Goal: Use online tool/utility: Utilize a website feature to perform a specific function

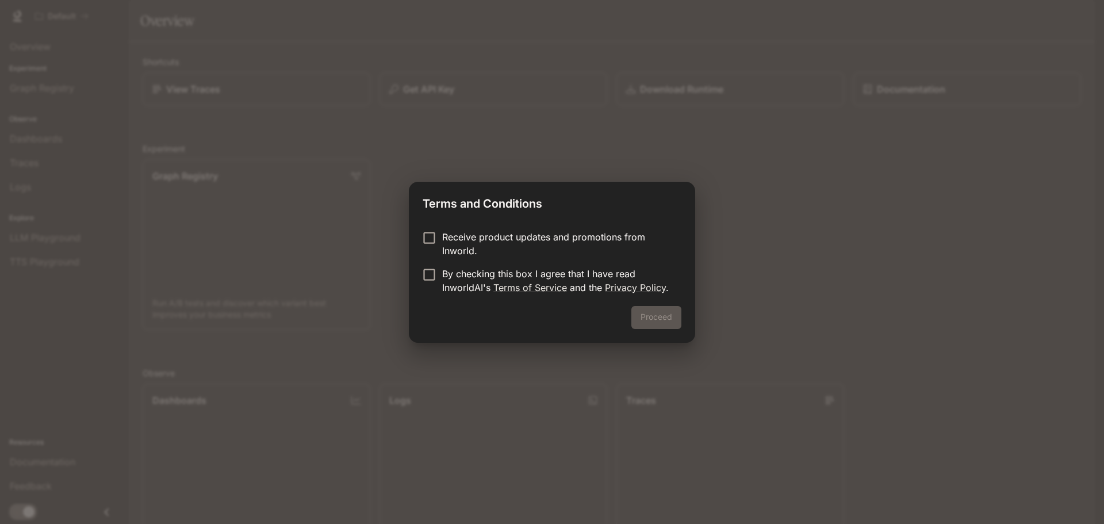
click at [490, 226] on div "Receive product updates and promotions from Inworld. By checking this box I agr…" at bounding box center [552, 263] width 286 height 85
click at [487, 240] on p "Receive product updates and promotions from Inworld." at bounding box center [557, 244] width 230 height 28
click at [463, 273] on p "By checking this box I agree that I have read InworldAI's Terms of Service and …" at bounding box center [557, 281] width 230 height 28
click at [656, 316] on button "Proceed" at bounding box center [656, 317] width 50 height 23
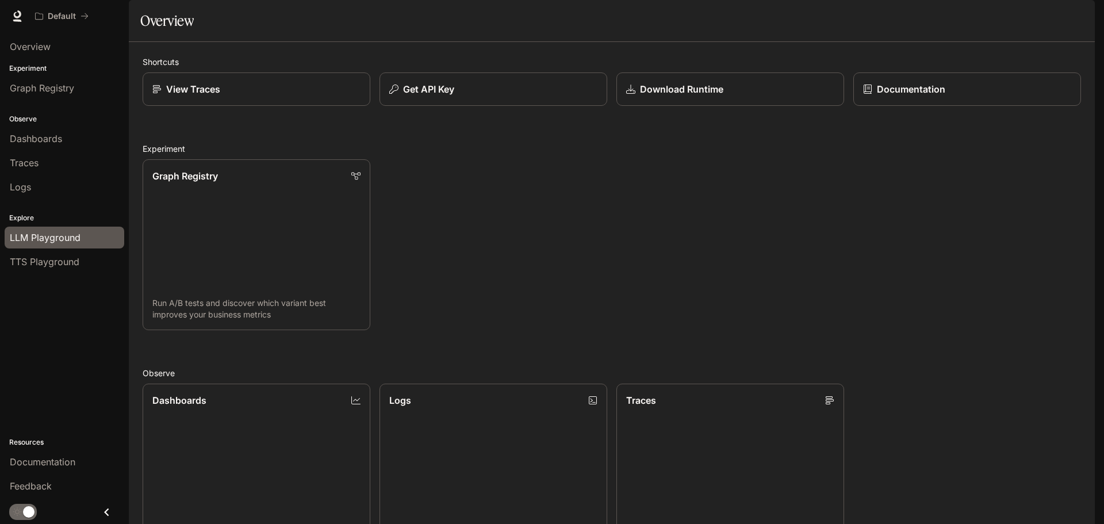
click at [76, 228] on link "LLM Playground" at bounding box center [65, 237] width 120 height 22
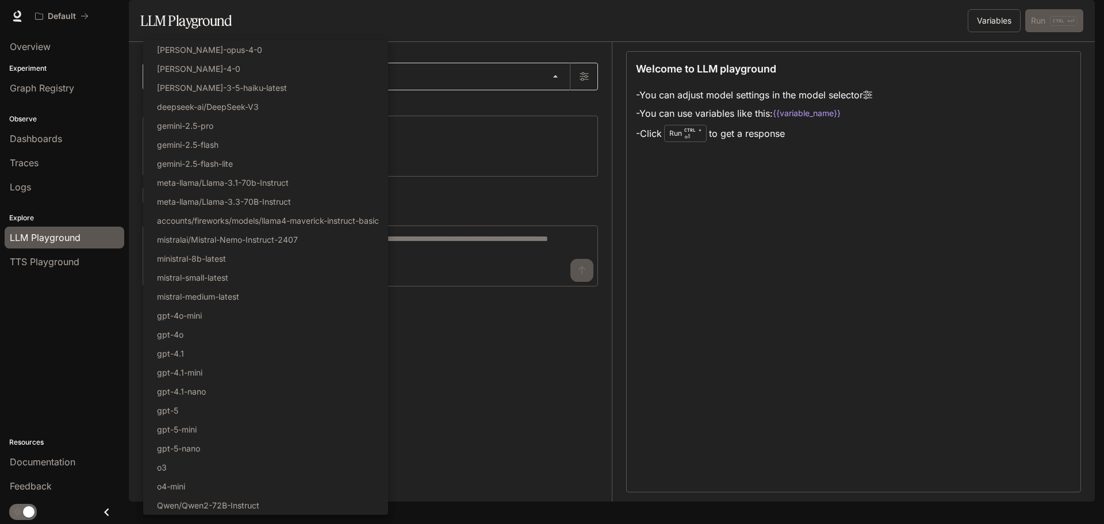
click at [340, 115] on body "Skip to main content Default Documentation Documentation Portal Overview Experi…" at bounding box center [552, 262] width 1104 height 524
click at [264, 145] on li "gemini-2.5-flash" at bounding box center [265, 144] width 245 height 19
type input "**********"
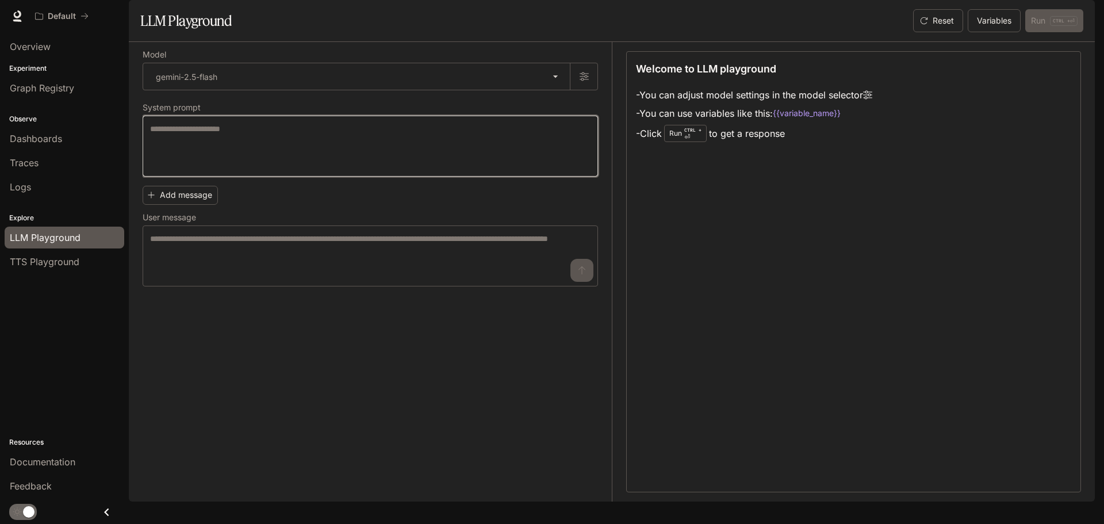
click at [262, 169] on textarea at bounding box center [370, 146] width 440 height 46
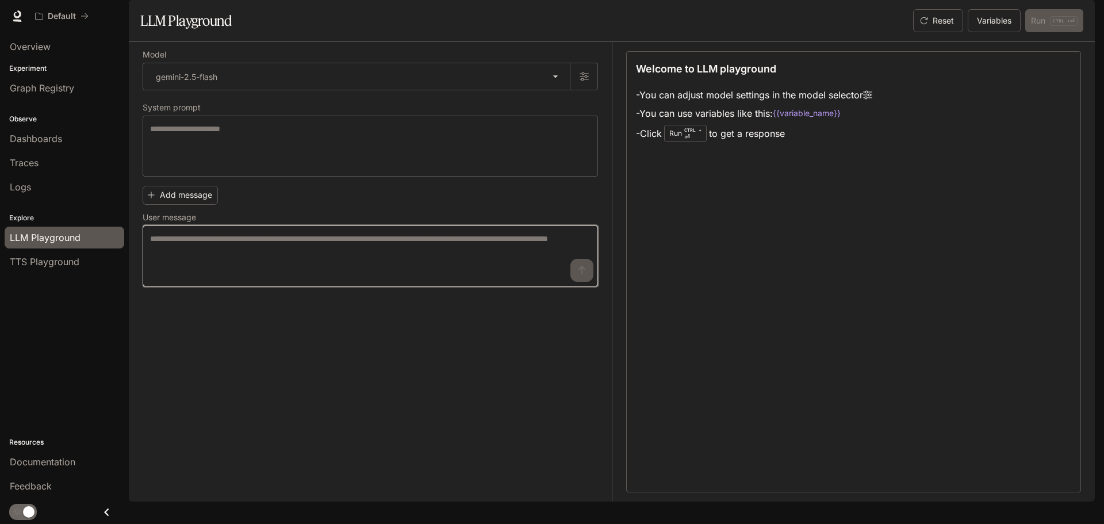
click at [240, 275] on textarea at bounding box center [370, 256] width 440 height 46
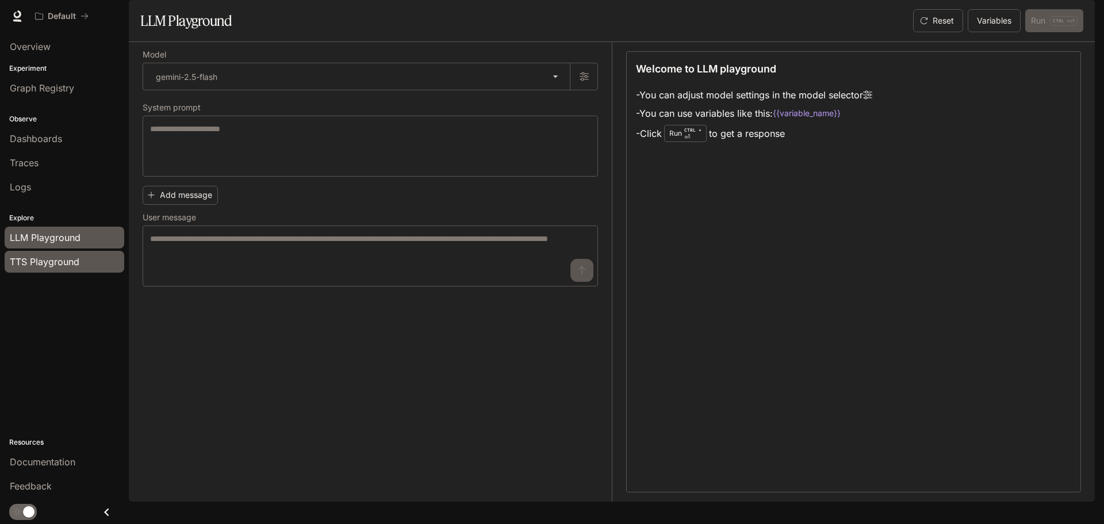
click at [70, 257] on span "TTS Playground" at bounding box center [45, 262] width 70 height 14
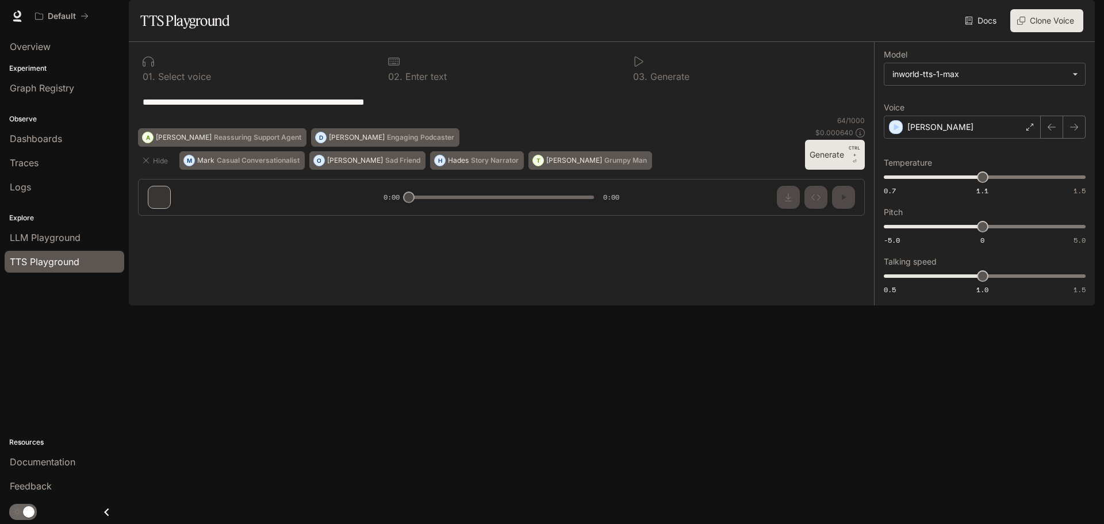
click at [1017, 63] on label "Model" at bounding box center [985, 56] width 202 height 11
click at [1020, 101] on body "**********" at bounding box center [552, 262] width 1104 height 524
click at [1009, 374] on div at bounding box center [552, 262] width 1104 height 524
click at [987, 139] on div "[PERSON_NAME]" at bounding box center [962, 127] width 157 height 23
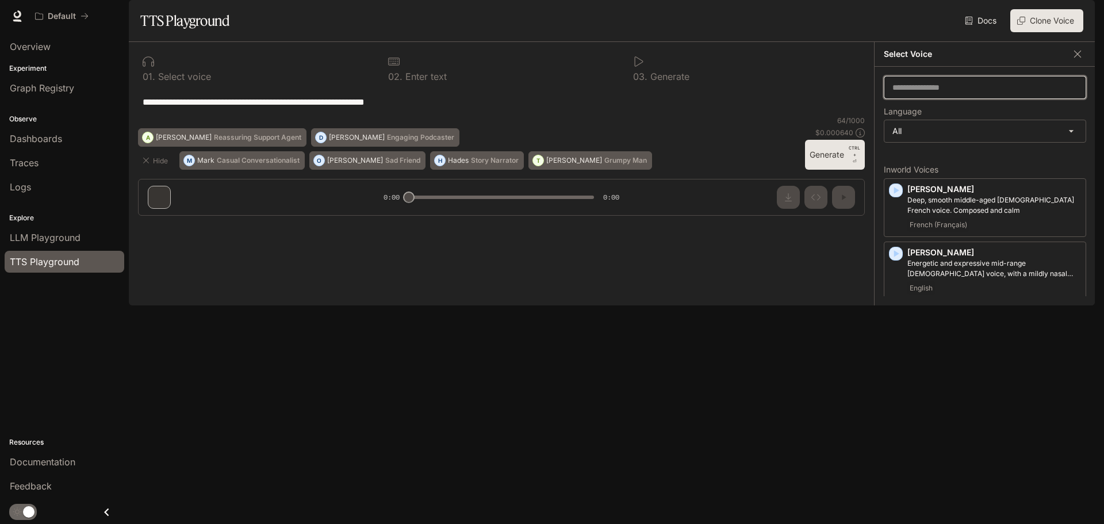
click at [966, 93] on input "text" at bounding box center [984, 87] width 201 height 11
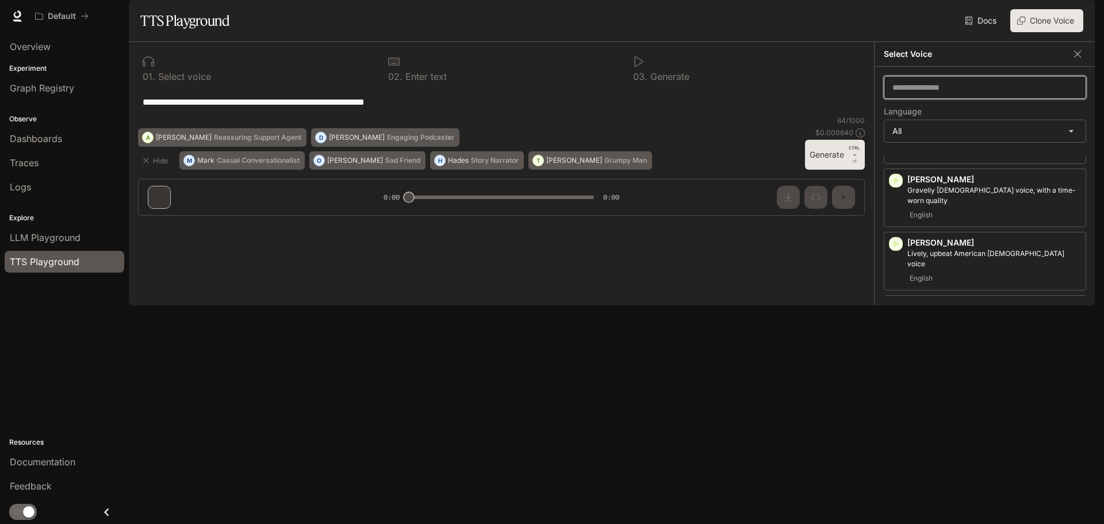
scroll to position [2618, 0]
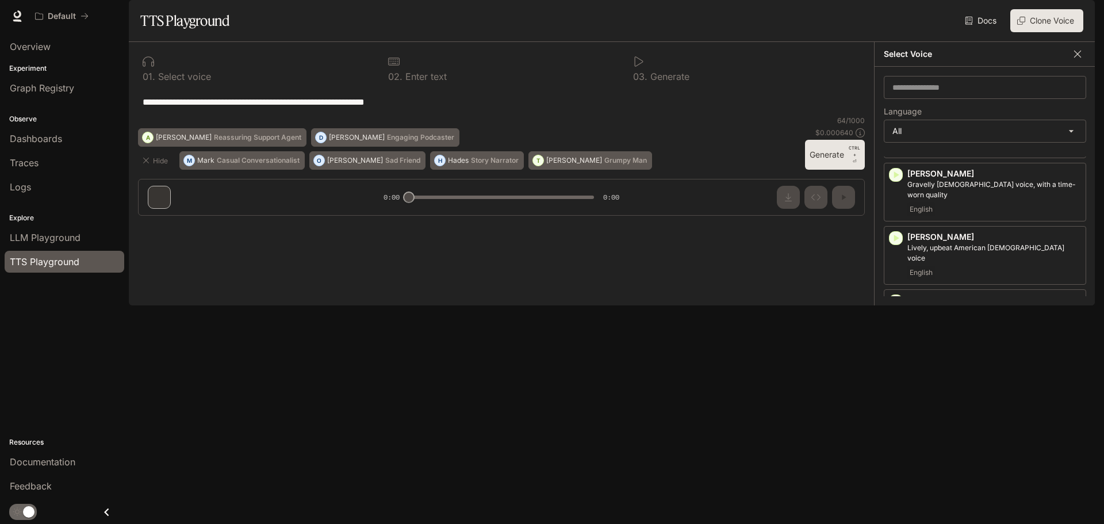
click at [1078, 60] on icon "button" at bounding box center [1077, 53] width 11 height 11
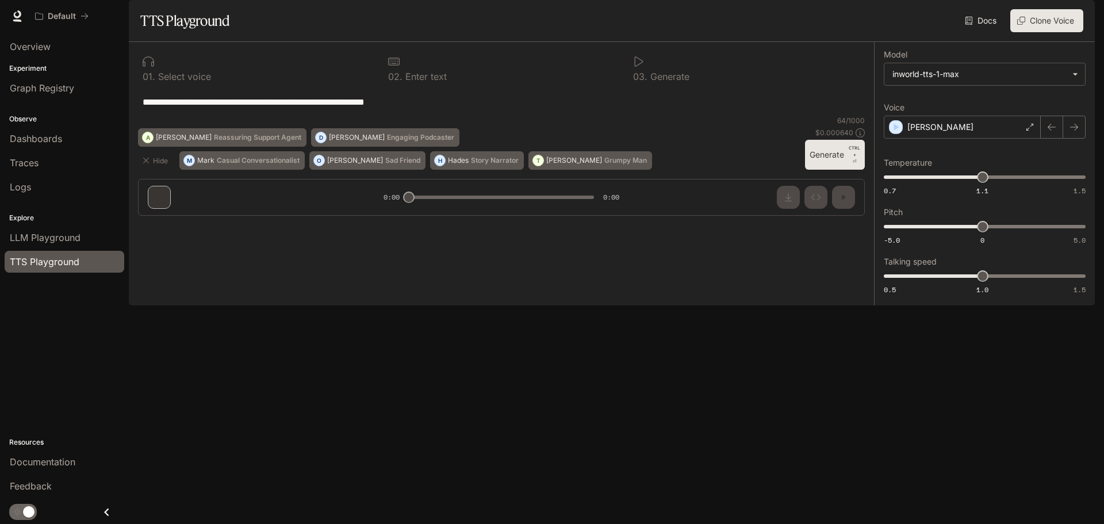
click at [1040, 32] on button "Clone Voice" at bounding box center [1046, 20] width 73 height 23
